Goal: Find specific page/section: Find specific page/section

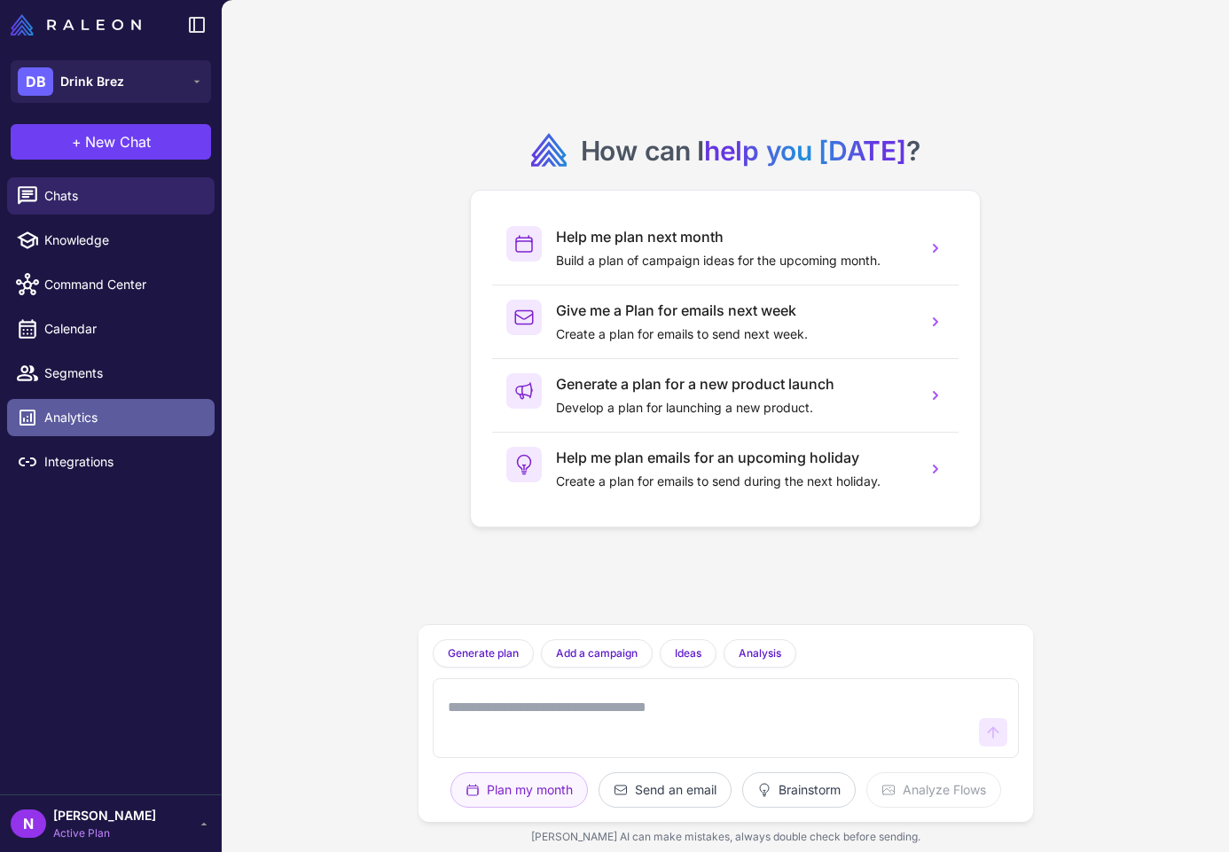
click at [84, 413] on span "Analytics" at bounding box center [122, 418] width 156 height 20
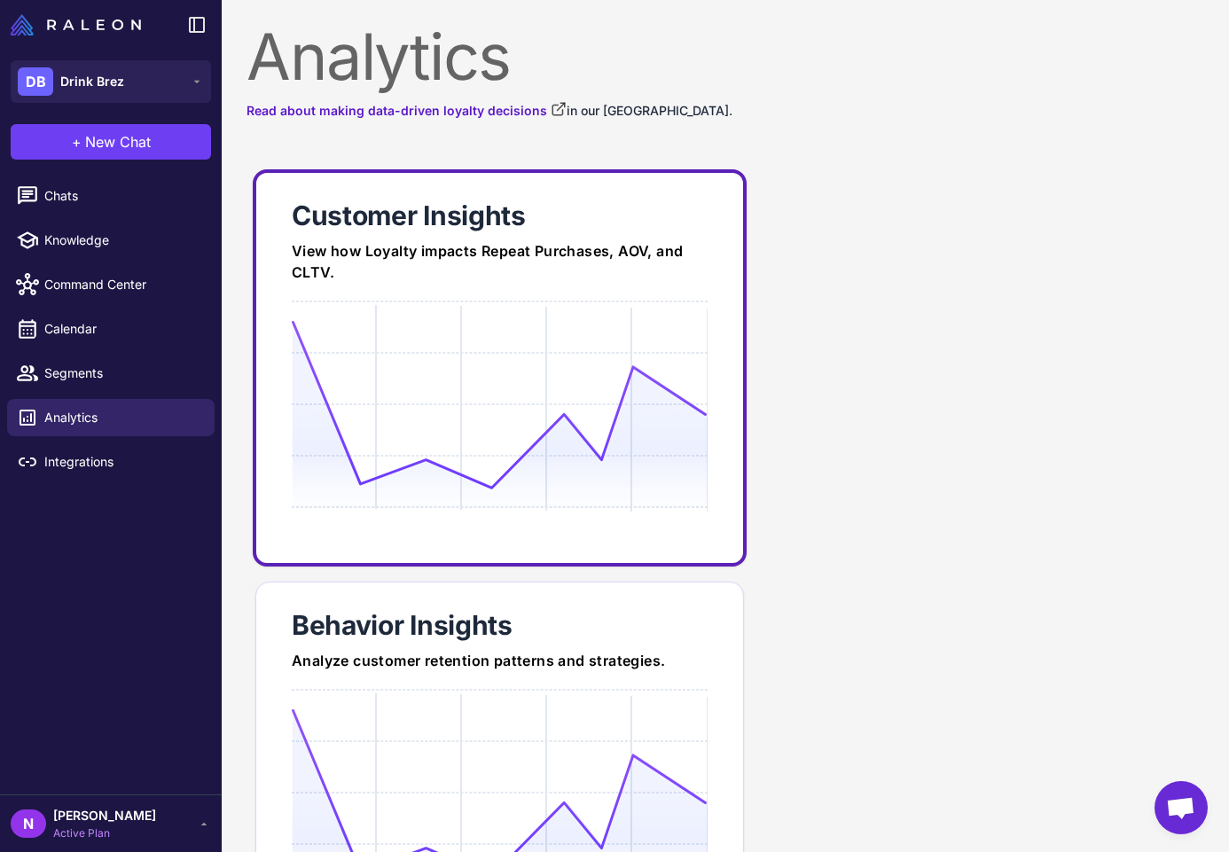
scroll to position [173, 0]
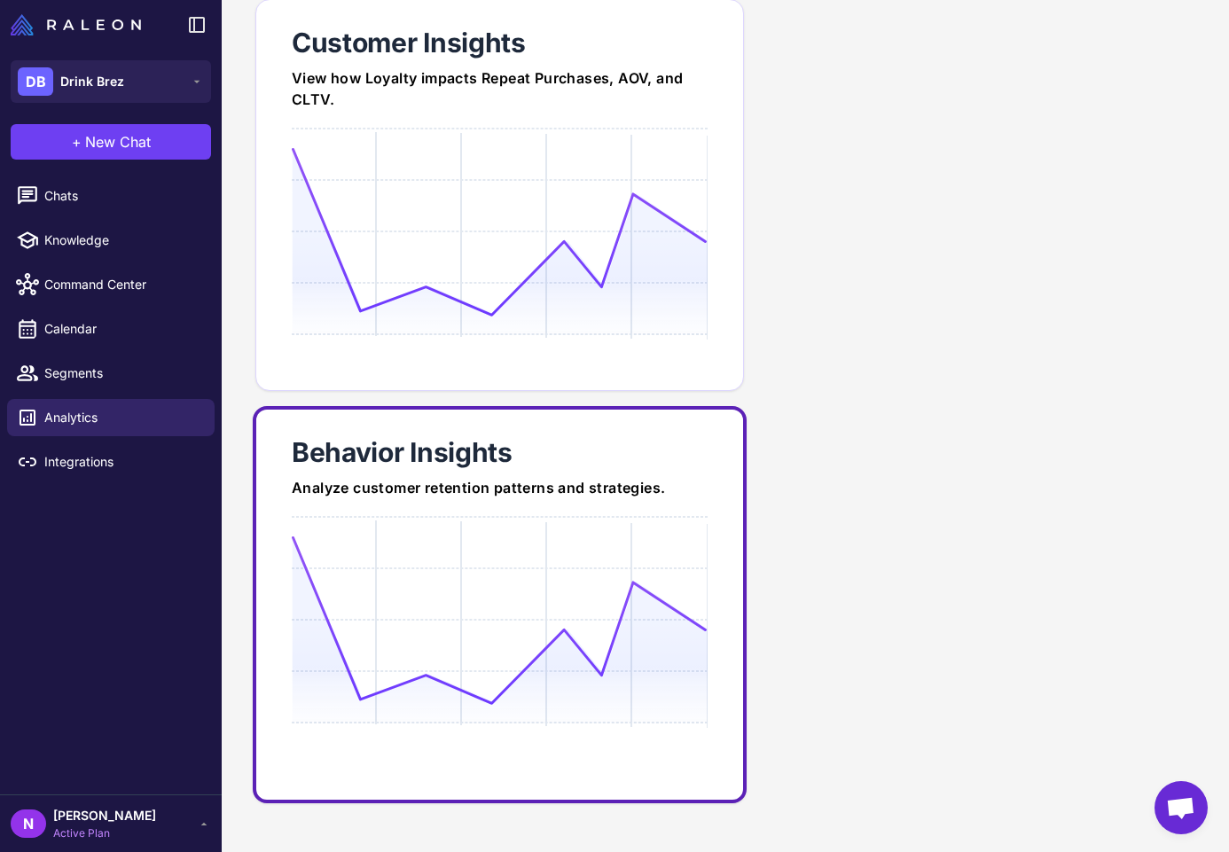
click at [473, 531] on div at bounding box center [500, 686] width 416 height 340
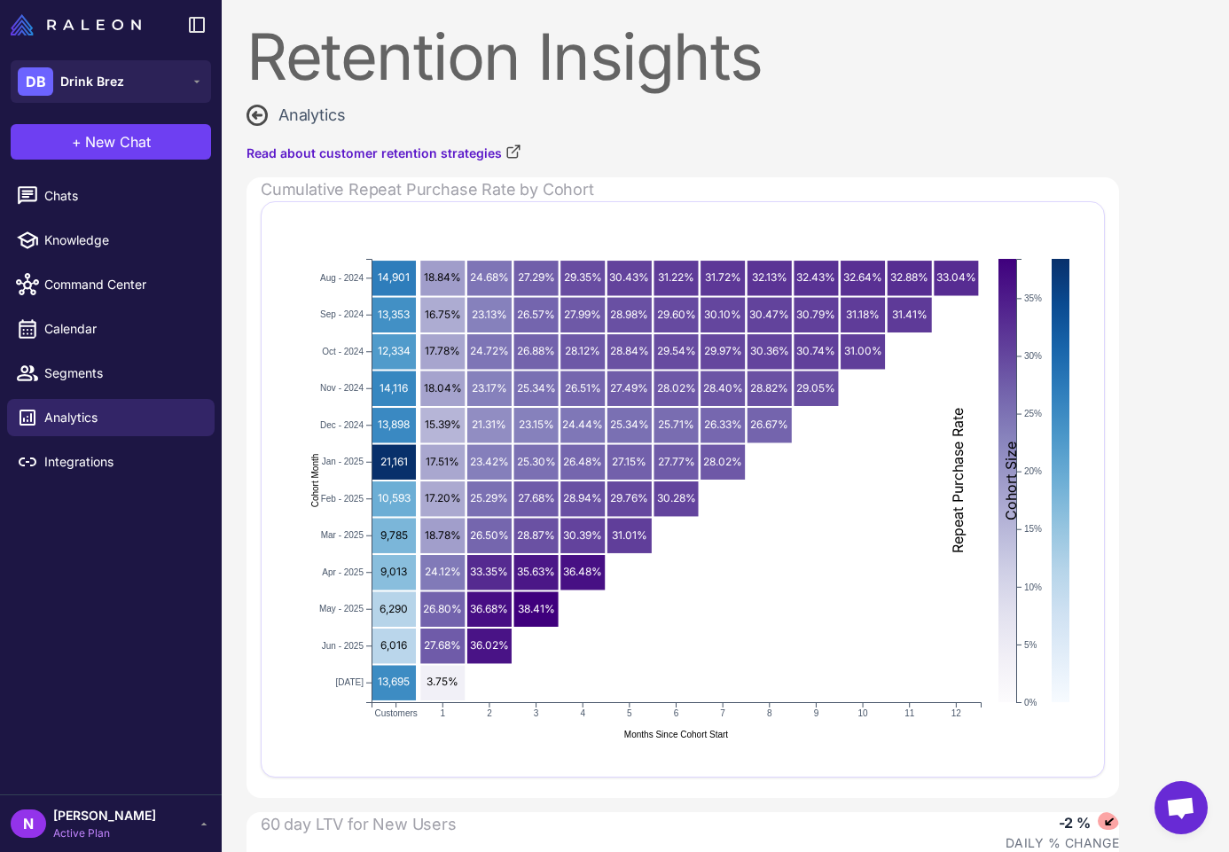
click at [642, 135] on div "Retention Insights Analytics Read about customer retention strategies Cumulativ…" at bounding box center [683, 830] width 922 height 1660
